Goal: Navigation & Orientation: Find specific page/section

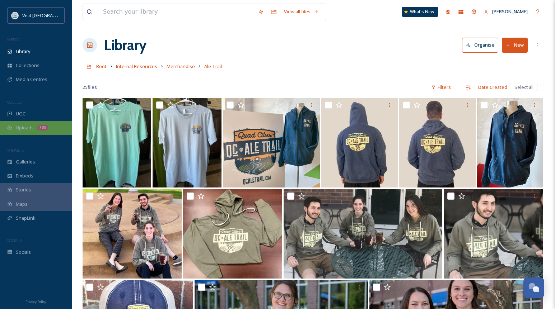
click at [22, 128] on span "Uploads" at bounding box center [25, 127] width 18 height 7
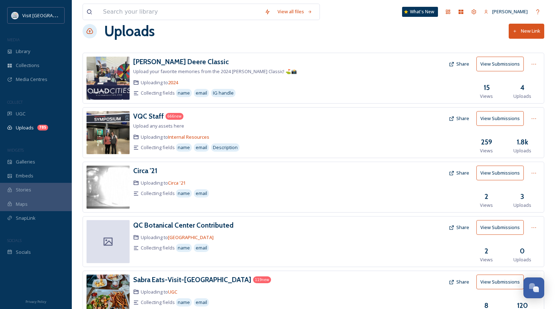
scroll to position [14, 0]
click at [156, 118] on h3 "VQC Staff" at bounding box center [148, 116] width 30 height 9
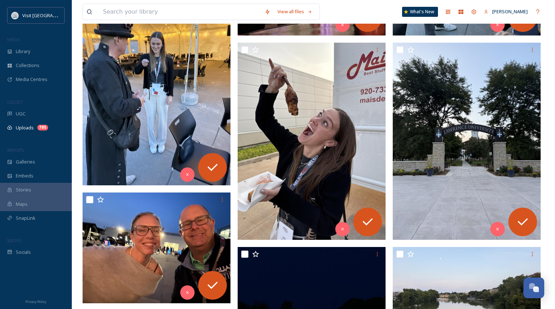
scroll to position [395, 0]
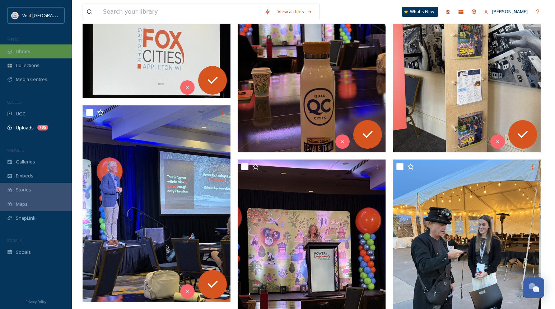
click at [24, 50] on span "Library" at bounding box center [23, 51] width 14 height 7
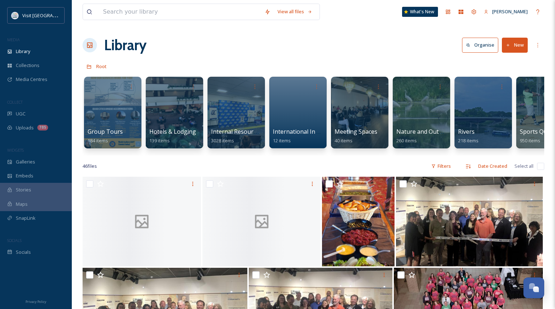
scroll to position [0, 649]
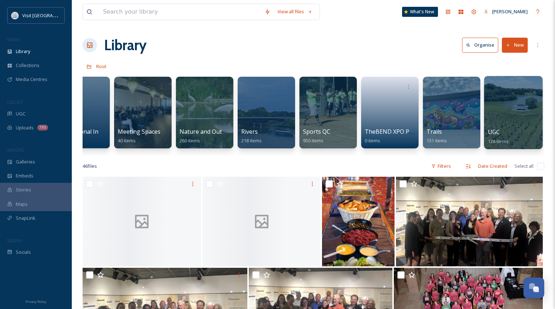
click at [518, 114] on div at bounding box center [513, 112] width 58 height 73
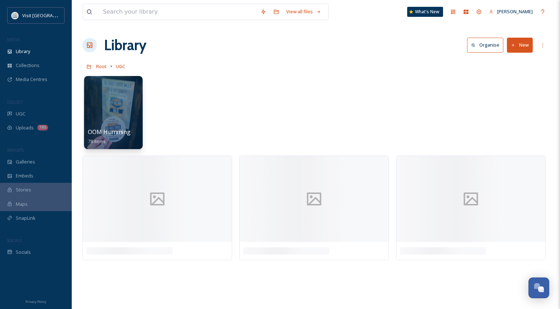
click at [115, 98] on div at bounding box center [113, 112] width 58 height 73
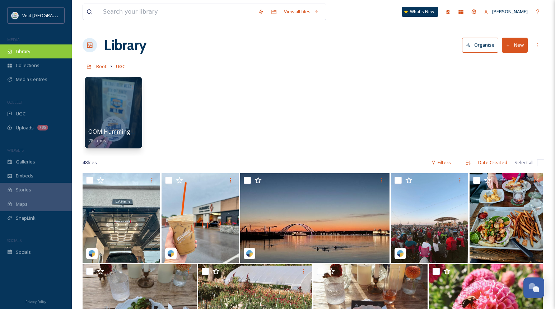
click at [32, 53] on div "Library" at bounding box center [36, 51] width 72 height 14
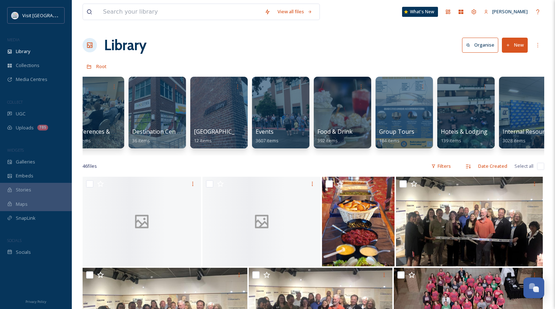
scroll to position [0, 195]
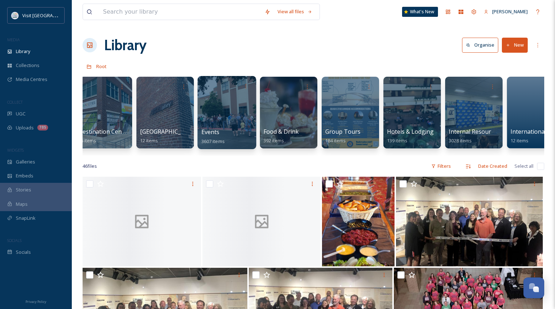
click at [216, 119] on div at bounding box center [226, 112] width 58 height 73
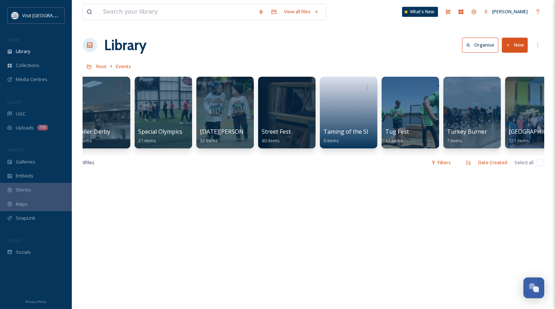
scroll to position [0, 3142]
